Goal: Task Accomplishment & Management: Use online tool/utility

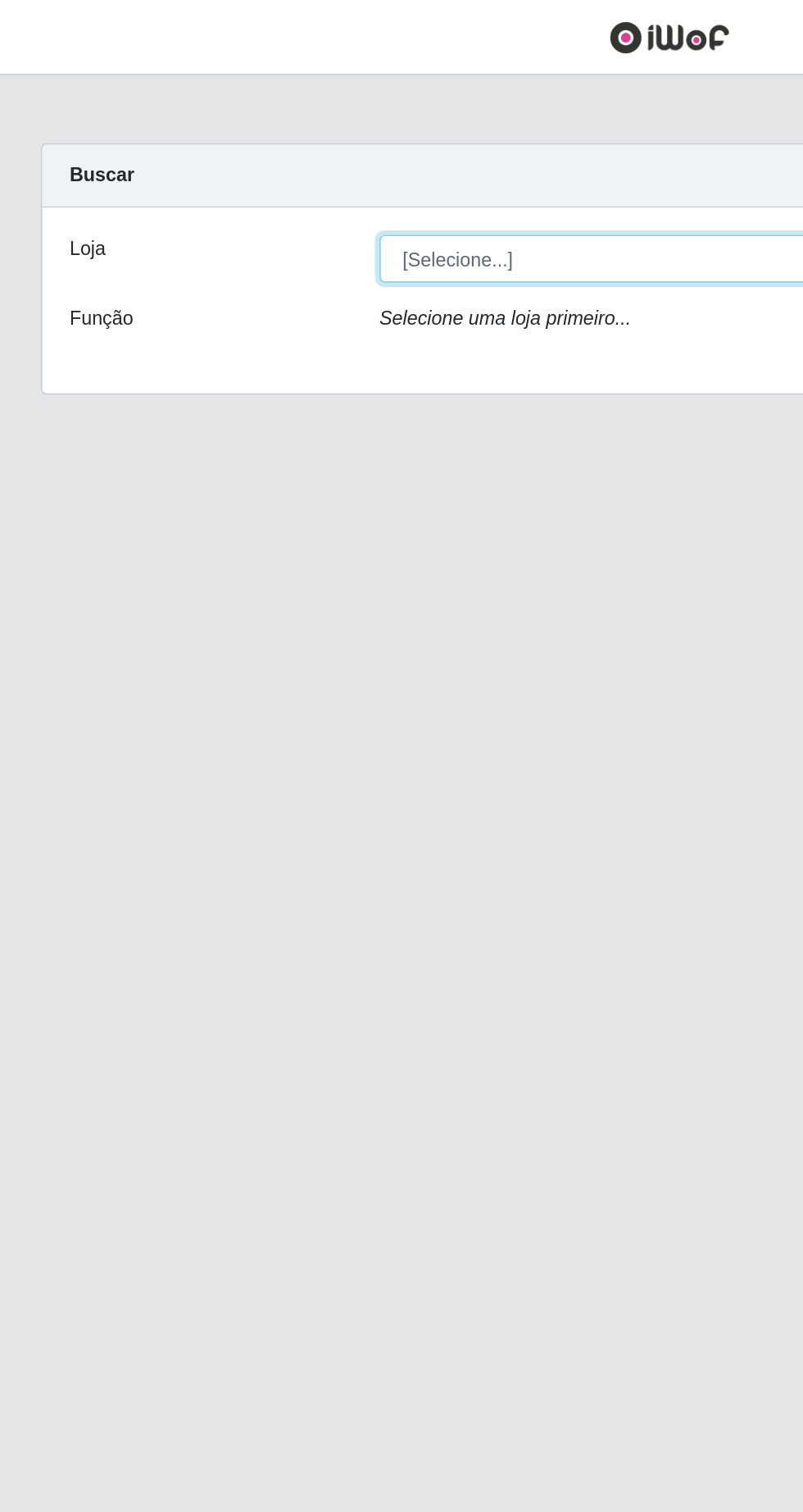
click at [293, 152] on select "[Selecione...] Extrabom - Loja 05 [GEOGRAPHIC_DATA]" at bounding box center [494, 156] width 534 height 28
select select "494"
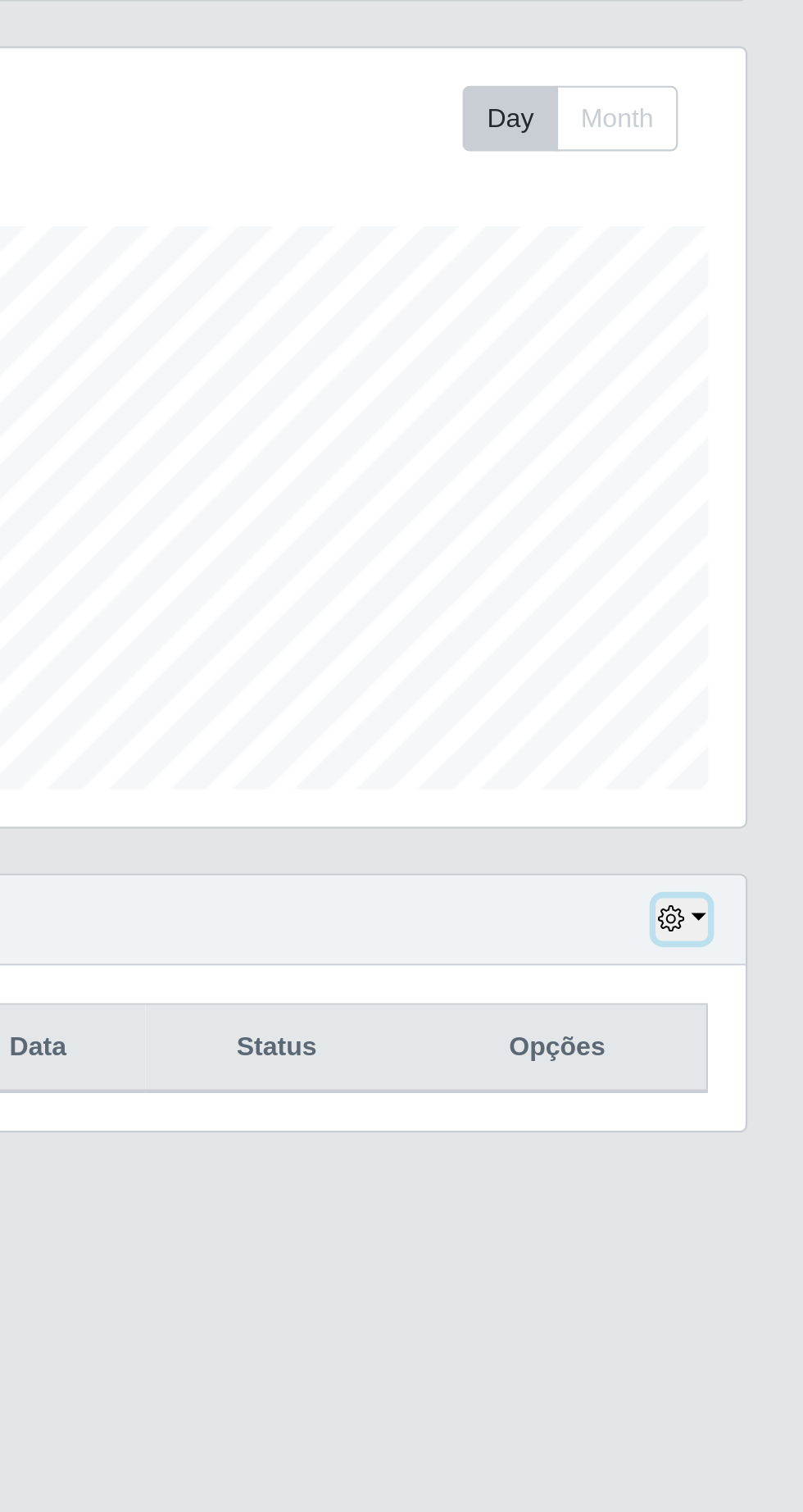
click at [759, 642] on button "button" at bounding box center [751, 643] width 23 height 19
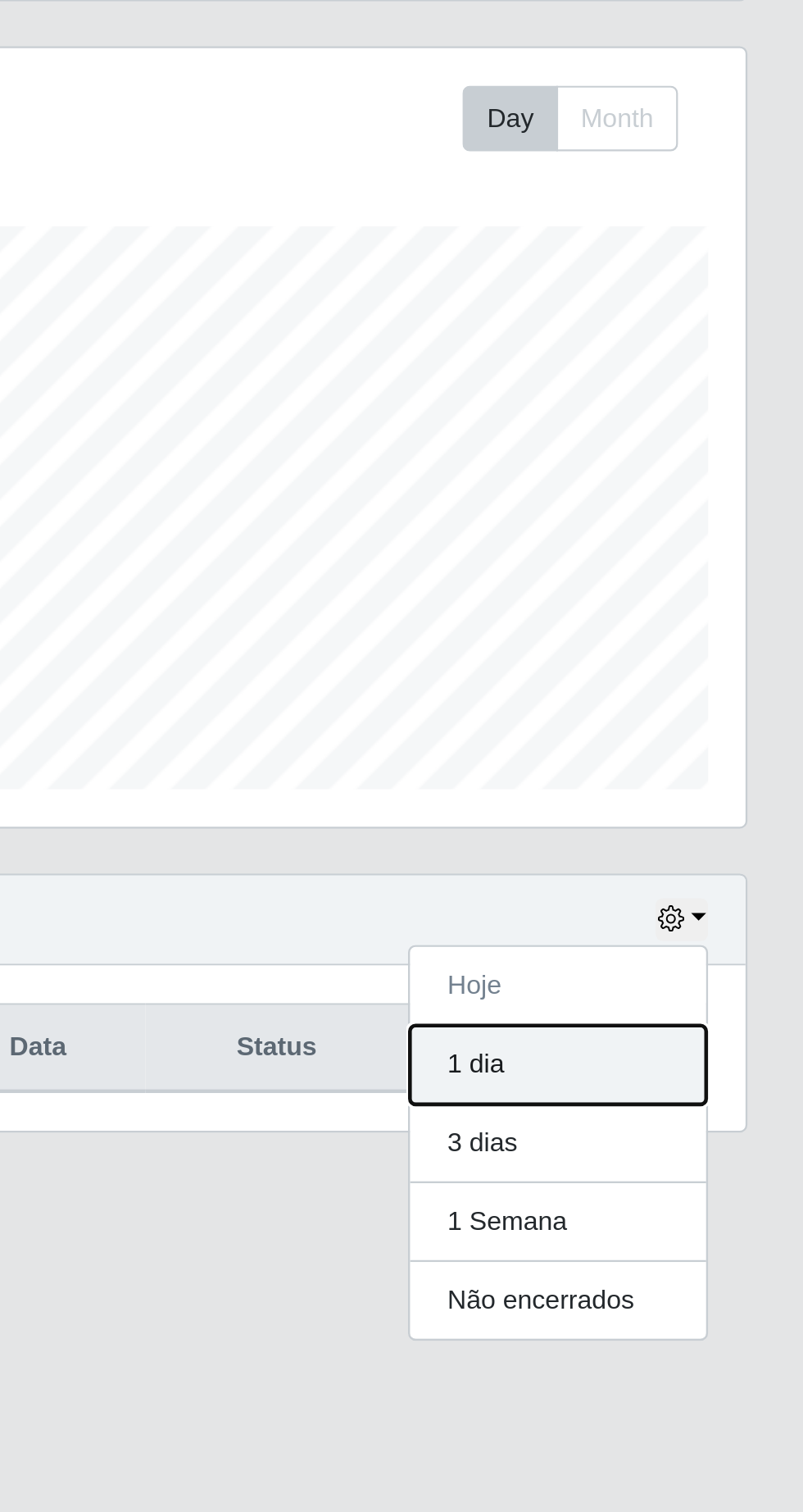
click at [703, 710] on button "1 dia" at bounding box center [696, 706] width 130 height 35
